Goal: Task Accomplishment & Management: Use online tool/utility

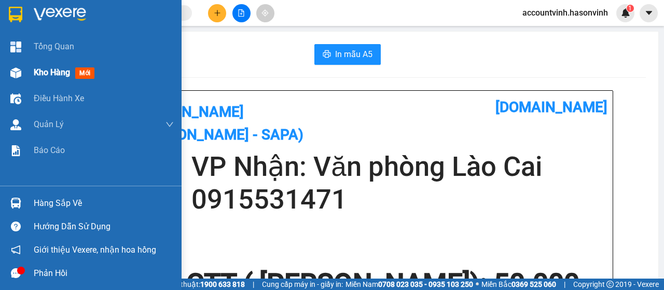
click at [22, 69] on div at bounding box center [16, 73] width 18 height 18
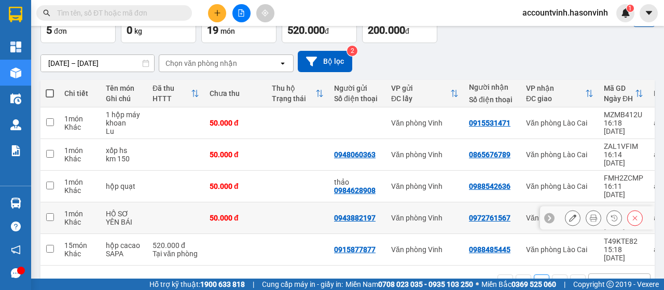
scroll to position [67, 0]
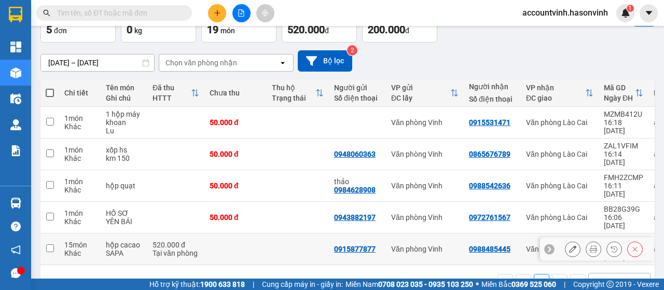
click at [49, 244] on input "checkbox" at bounding box center [50, 248] width 8 height 8
checkbox input "true"
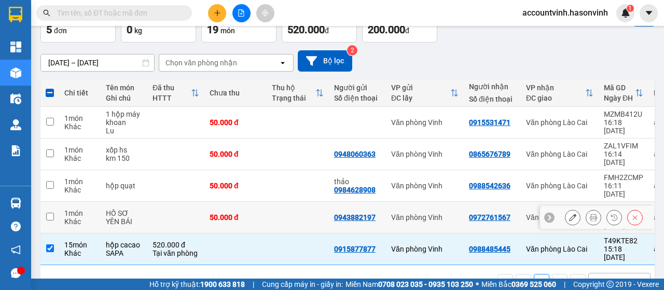
click at [50, 213] on input "checkbox" at bounding box center [50, 217] width 8 height 8
checkbox input "true"
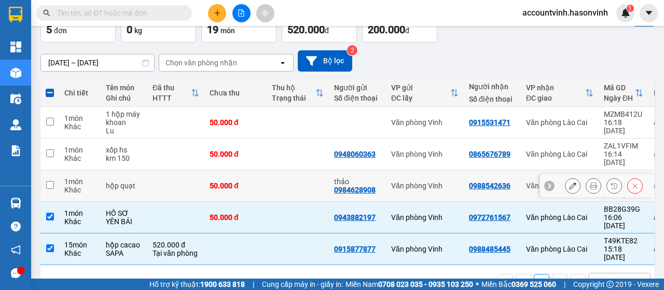
click at [52, 181] on input "checkbox" at bounding box center [50, 185] width 8 height 8
checkbox input "true"
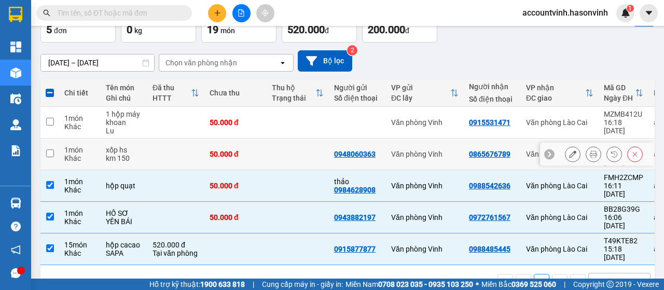
click at [53, 149] on input "checkbox" at bounding box center [50, 153] width 8 height 8
checkbox input "true"
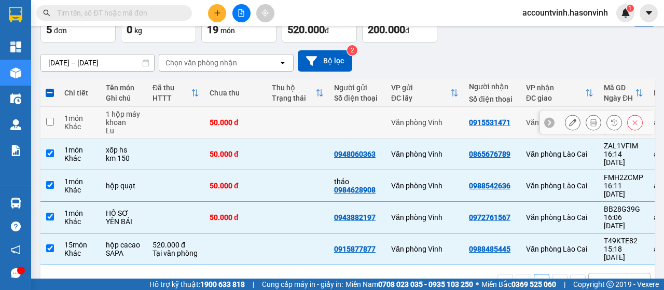
click at [48, 124] on input "checkbox" at bounding box center [50, 122] width 8 height 8
checkbox input "true"
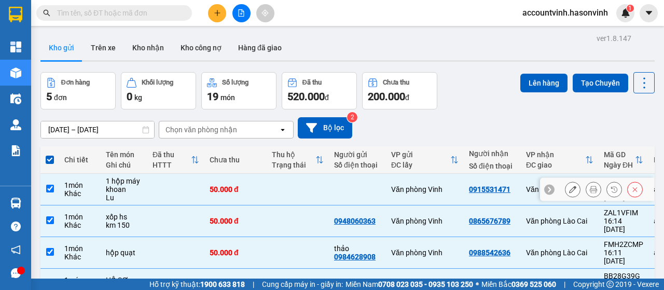
scroll to position [52, 0]
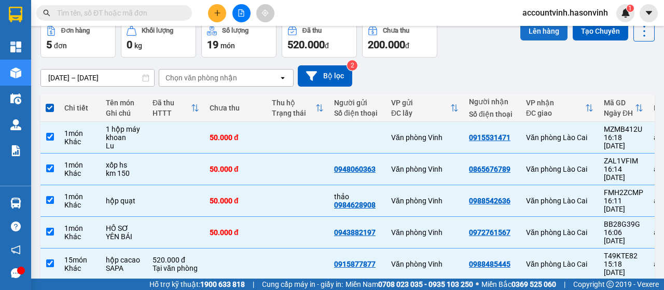
click at [535, 30] on button "Lên hàng" at bounding box center [544, 31] width 47 height 19
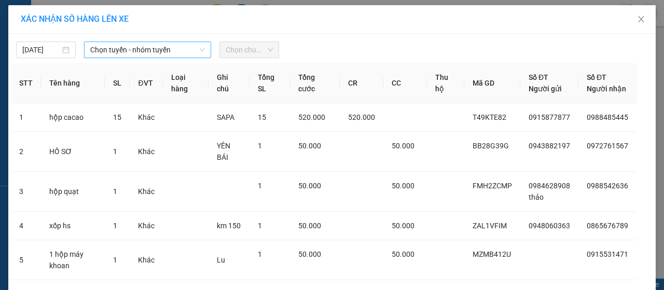
click at [170, 51] on span "Chọn tuyến - nhóm tuyến" at bounding box center [147, 50] width 115 height 16
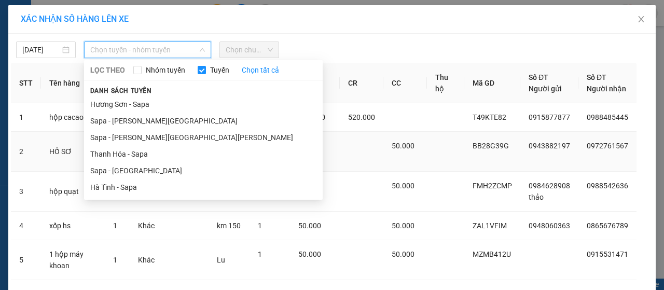
drag, startPoint x: 125, startPoint y: 187, endPoint x: 159, endPoint y: 146, distance: 54.2
click at [125, 187] on li "Hà Tĩnh - Sapa" at bounding box center [203, 187] width 239 height 17
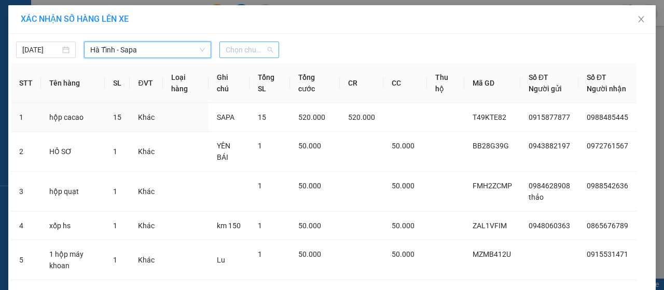
click at [251, 48] on span "Chọn chuyến" at bounding box center [249, 50] width 47 height 16
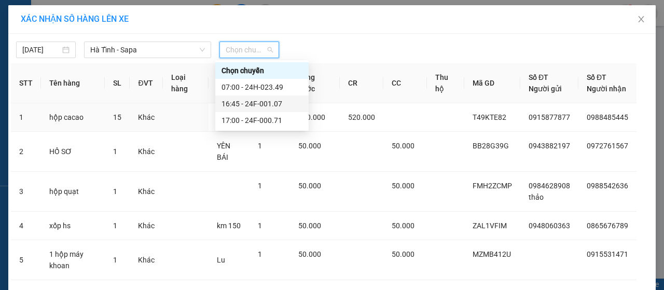
click at [270, 101] on div "16:45 - 24F-001.07" at bounding box center [262, 103] width 81 height 11
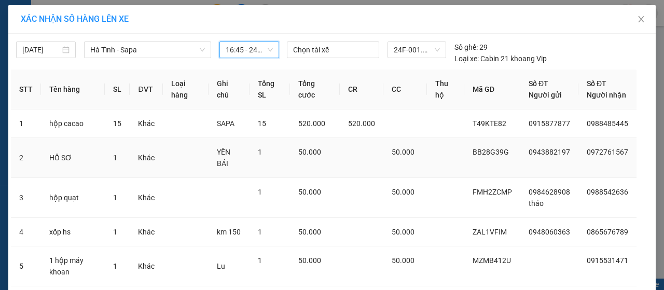
scroll to position [82, 0]
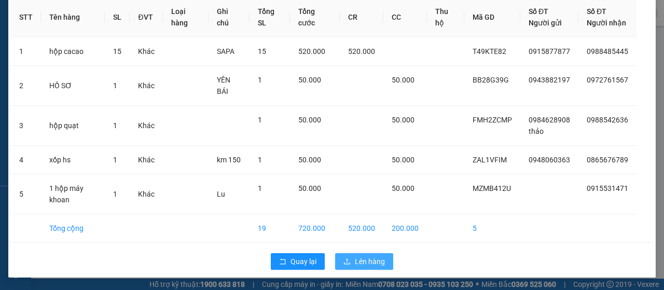
click at [358, 260] on span "Lên hàng" at bounding box center [370, 261] width 30 height 11
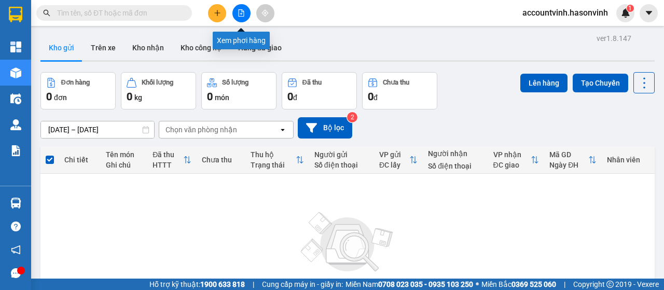
click at [243, 9] on icon "file-add" at bounding box center [241, 12] width 7 height 7
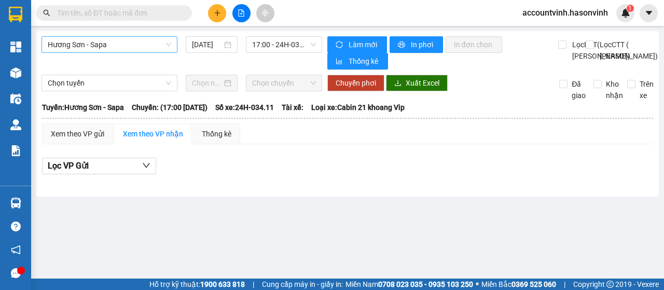
click at [128, 46] on span "Hương Sơn - Sapa" at bounding box center [110, 45] width 124 height 16
click at [130, 37] on span "Hương Sơn - Sapa" at bounding box center [110, 45] width 124 height 16
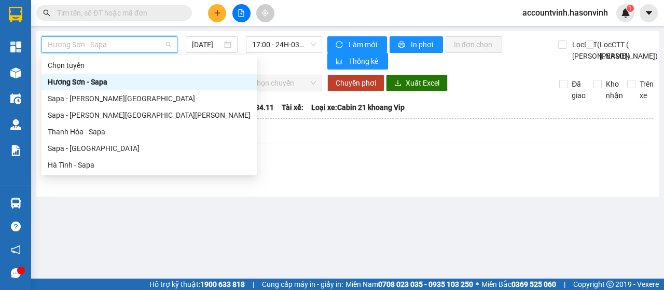
click at [128, 47] on span "Hương Sơn - Sapa" at bounding box center [110, 45] width 124 height 16
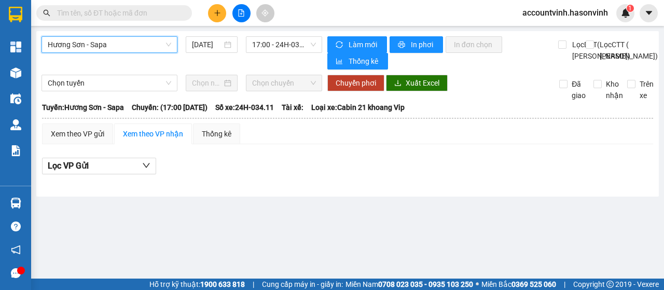
click at [132, 42] on span "Hương Sơn - Sapa" at bounding box center [110, 45] width 124 height 16
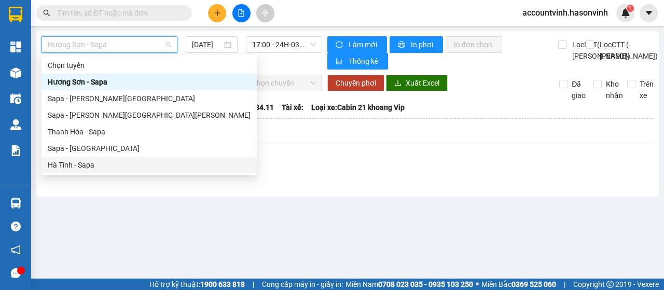
click at [87, 166] on div "Hà Tĩnh - Sapa" at bounding box center [149, 164] width 203 height 11
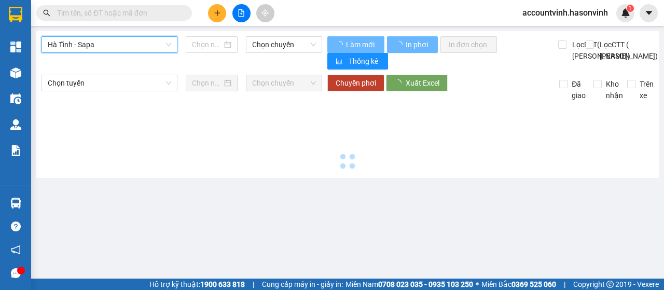
type input "[DATE]"
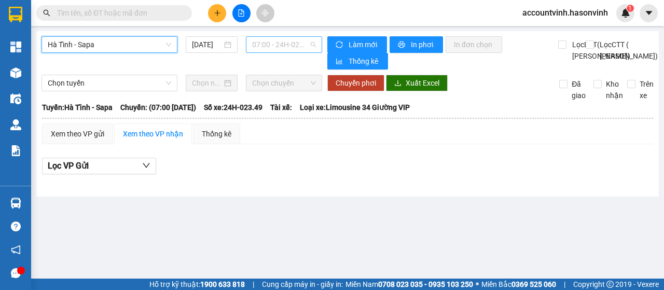
click at [276, 47] on span "07:00 - 24H-023.49" at bounding box center [283, 45] width 63 height 16
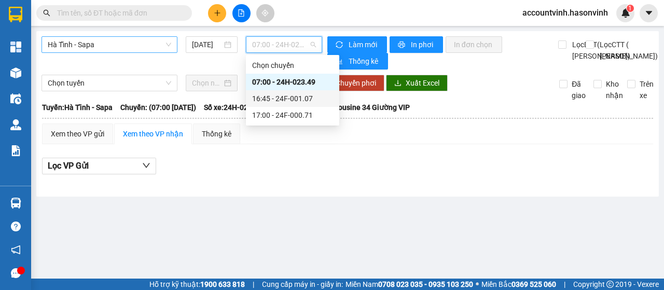
click at [145, 38] on span "Hà Tĩnh - Sapa" at bounding box center [110, 45] width 124 height 16
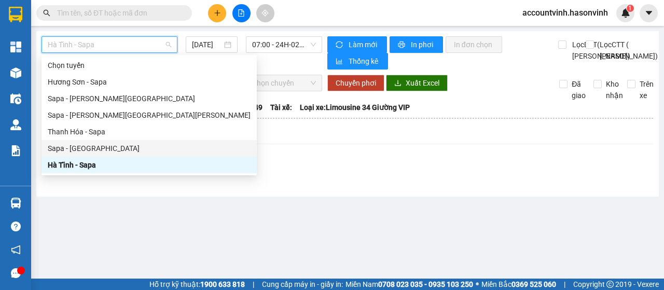
click at [93, 147] on div "Sapa - [GEOGRAPHIC_DATA]" at bounding box center [149, 148] width 203 height 11
type input "[DATE]"
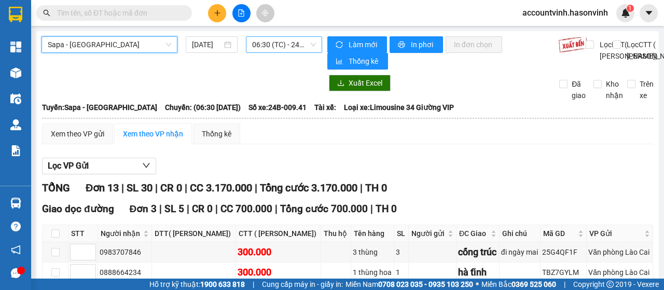
click at [262, 46] on span "06:30 (TC) - 24B-009.41" at bounding box center [283, 45] width 63 height 16
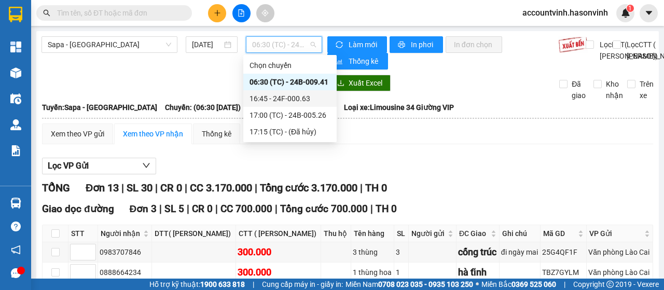
click at [290, 101] on div "16:45 - 24F-000.63" at bounding box center [290, 98] width 81 height 11
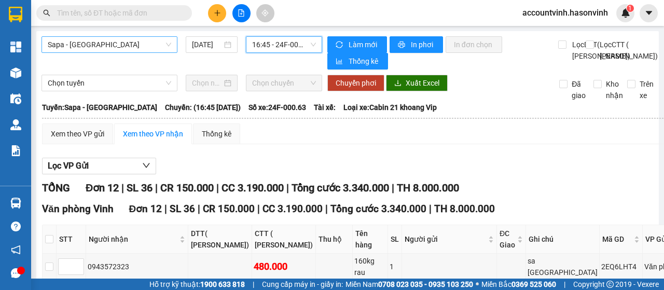
click at [134, 48] on span "Sapa - [GEOGRAPHIC_DATA]" at bounding box center [110, 45] width 124 height 16
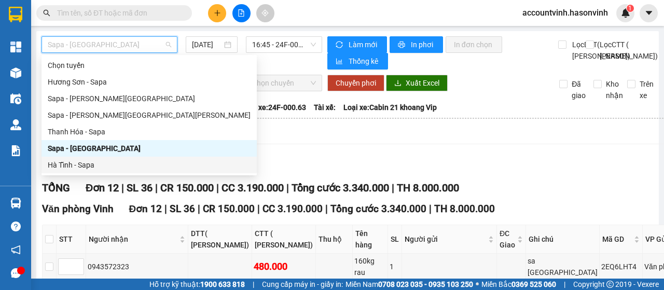
click at [79, 169] on div "Hà Tĩnh - Sapa" at bounding box center [149, 164] width 203 height 11
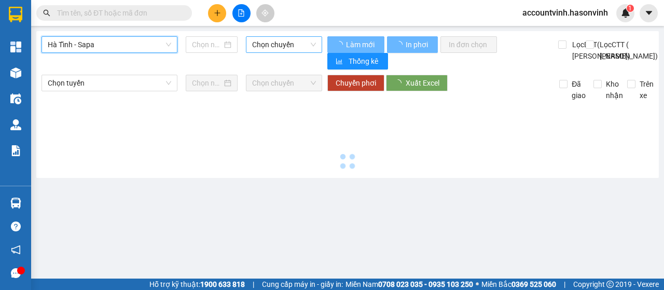
type input "[DATE]"
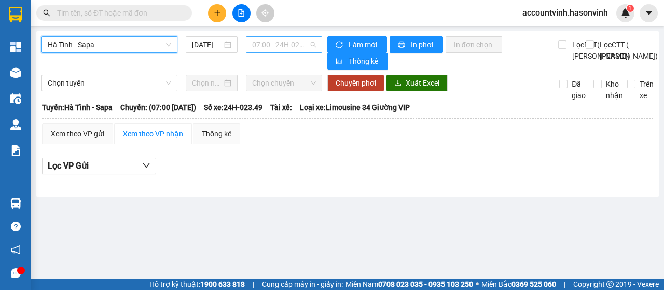
click at [278, 47] on span "07:00 - 24H-023.49" at bounding box center [283, 45] width 63 height 16
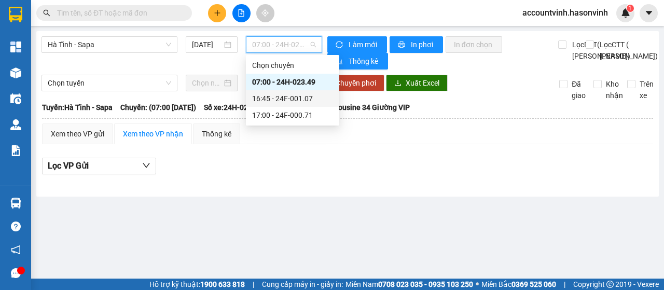
click at [289, 99] on div "16:45 - 24F-001.07" at bounding box center [292, 98] width 81 height 11
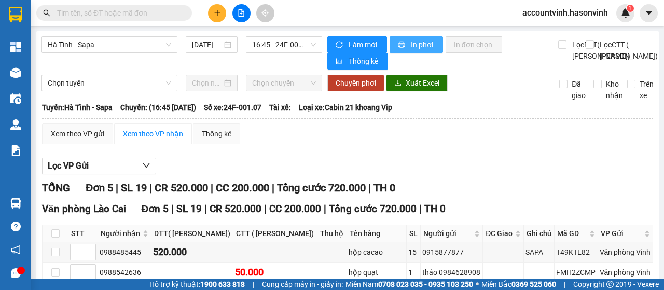
drag, startPoint x: 425, startPoint y: 45, endPoint x: 414, endPoint y: 52, distance: 12.8
click at [425, 46] on span "In phơi" at bounding box center [423, 44] width 24 height 11
click at [418, 43] on span "In phơi" at bounding box center [423, 44] width 24 height 11
click at [112, 40] on span "Hà Tĩnh - Sapa" at bounding box center [110, 45] width 124 height 16
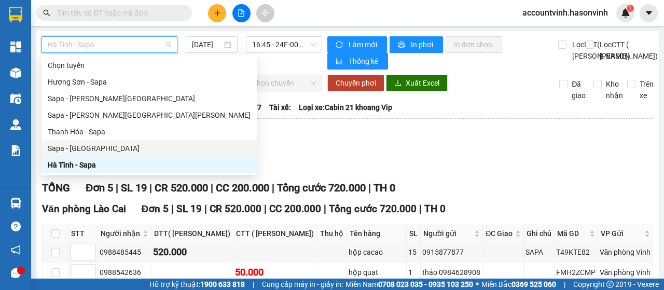
click at [95, 146] on div "Sapa - [GEOGRAPHIC_DATA]" at bounding box center [149, 148] width 203 height 11
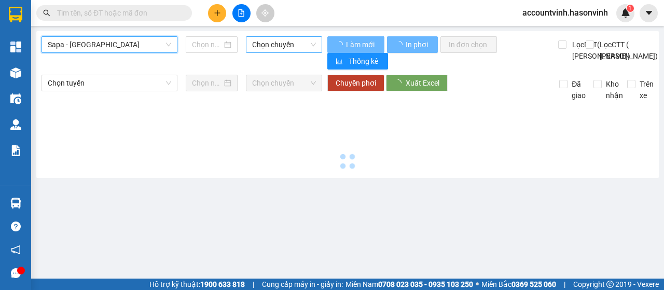
type input "[DATE]"
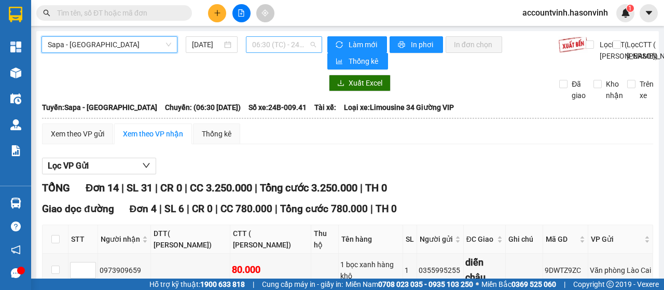
click at [268, 43] on span "06:30 (TC) - 24B-009.41" at bounding box center [283, 45] width 63 height 16
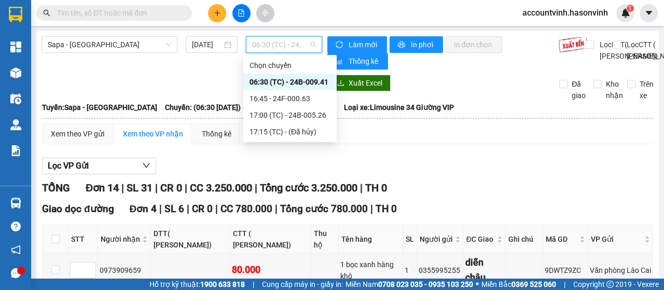
click at [281, 50] on span "06:30 (TC) - 24B-009.41" at bounding box center [283, 45] width 63 height 16
click at [285, 100] on div "16:45 - 24F-000.63" at bounding box center [290, 98] width 81 height 11
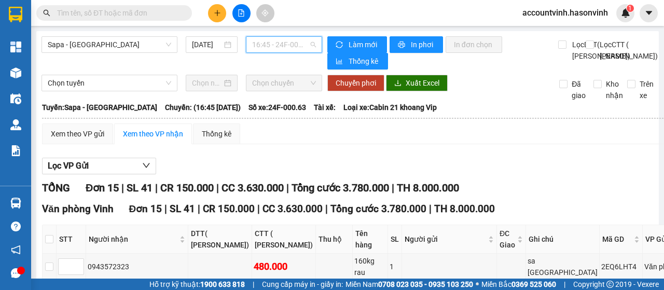
click at [277, 46] on span "16:45 - 24F-000.63" at bounding box center [283, 45] width 63 height 16
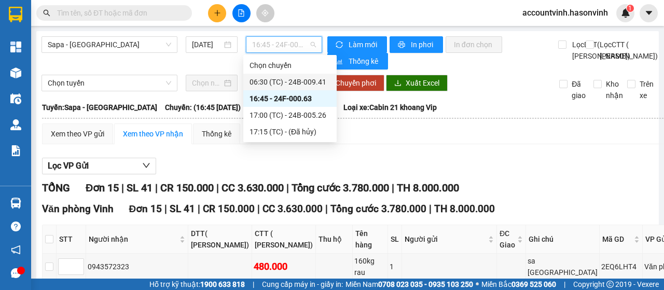
click at [308, 80] on div "06:30 (TC) - 24B-009.41" at bounding box center [290, 81] width 81 height 11
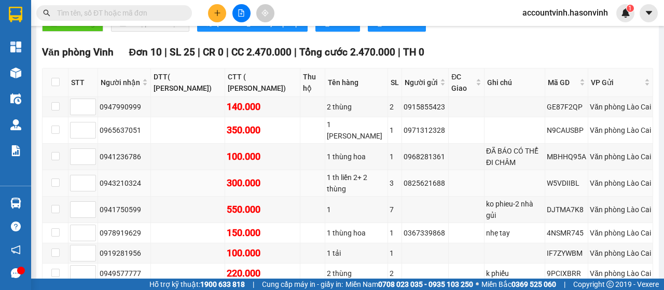
scroll to position [363, 0]
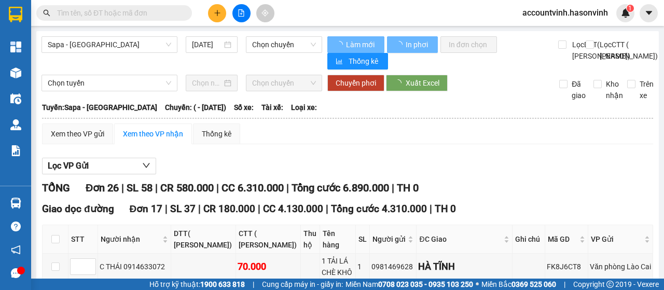
type input "[DATE]"
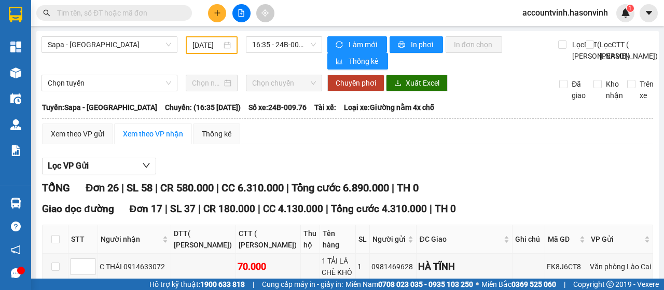
click at [146, 13] on input "text" at bounding box center [118, 12] width 122 height 11
type input "G"
click at [145, 47] on span "Sapa - [GEOGRAPHIC_DATA]" at bounding box center [110, 45] width 124 height 16
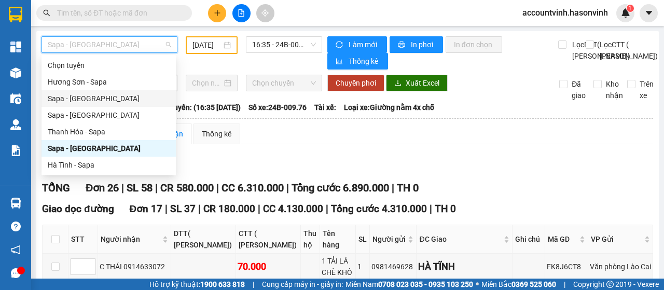
click at [132, 91] on div "Sapa - [GEOGRAPHIC_DATA]" at bounding box center [109, 98] width 134 height 17
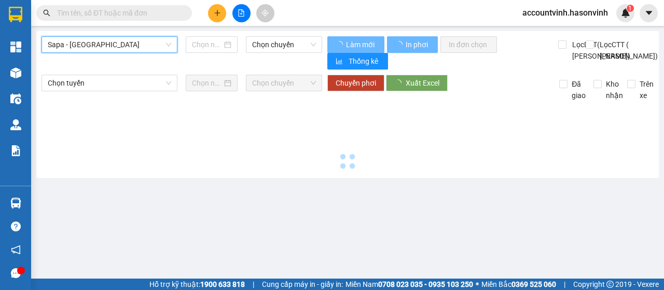
type input "[DATE]"
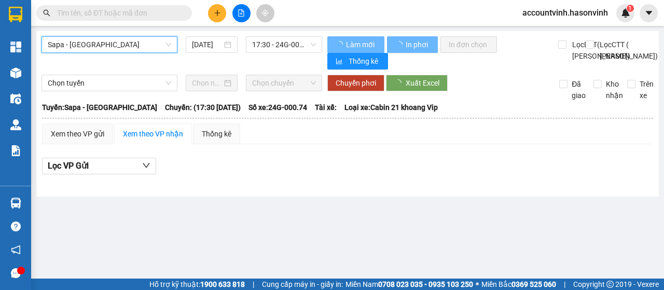
click at [139, 47] on span "Sapa - [GEOGRAPHIC_DATA]" at bounding box center [110, 45] width 124 height 16
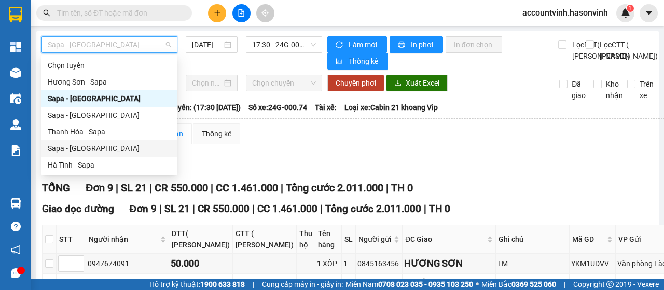
click at [121, 146] on div "Sapa - [GEOGRAPHIC_DATA]" at bounding box center [110, 148] width 124 height 11
type input "[DATE]"
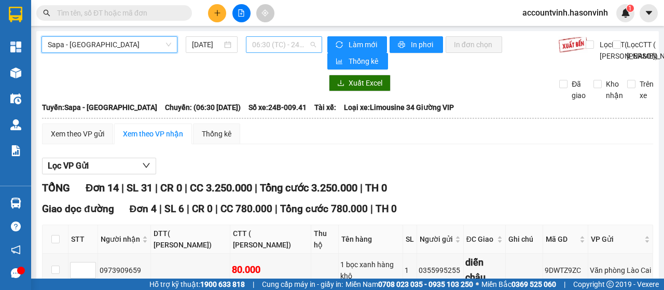
click at [281, 46] on span "06:30 (TC) - 24B-009.41" at bounding box center [283, 45] width 63 height 16
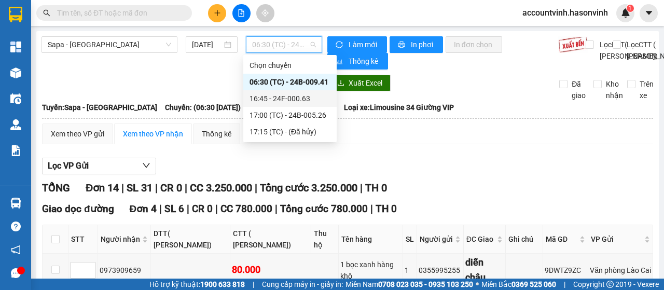
click at [294, 98] on div "16:45 - 24F-000.63" at bounding box center [290, 98] width 81 height 11
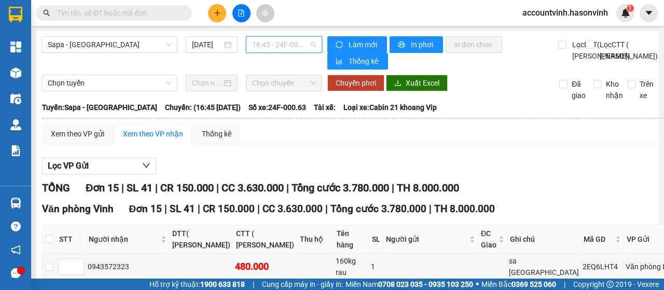
click at [274, 43] on span "16:45 - 24F-000.63" at bounding box center [283, 45] width 63 height 16
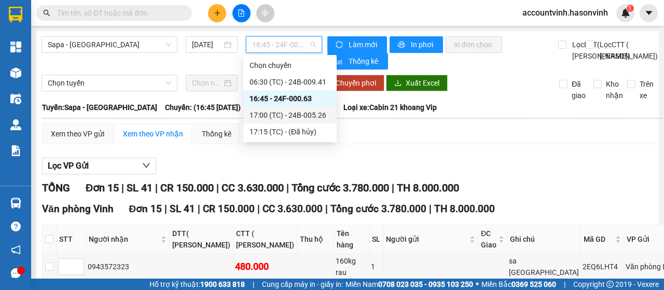
click at [287, 118] on div "17:00 (TC) - 24B-005.26" at bounding box center [290, 114] width 81 height 11
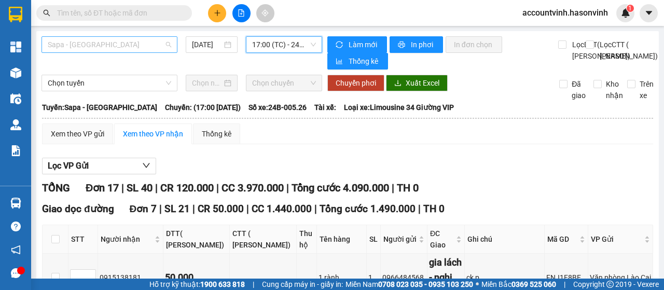
click at [154, 46] on span "Sapa - [GEOGRAPHIC_DATA]" at bounding box center [110, 45] width 124 height 16
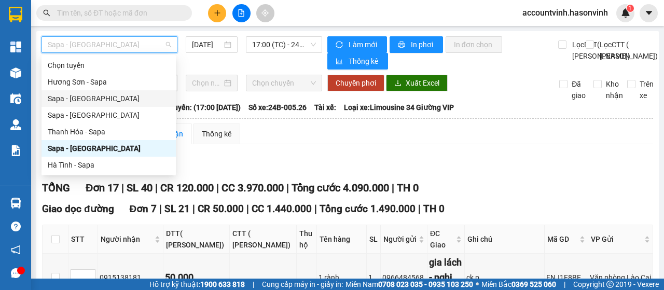
click at [114, 98] on div "Sapa - [GEOGRAPHIC_DATA]" at bounding box center [109, 98] width 122 height 11
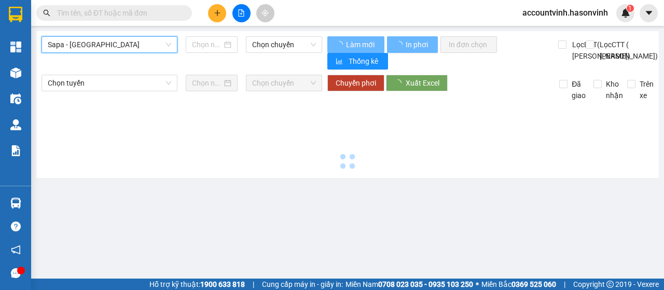
type input "[DATE]"
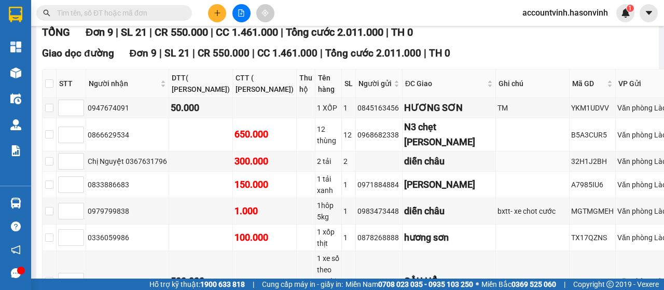
scroll to position [276, 0]
